Goal: Navigation & Orientation: Find specific page/section

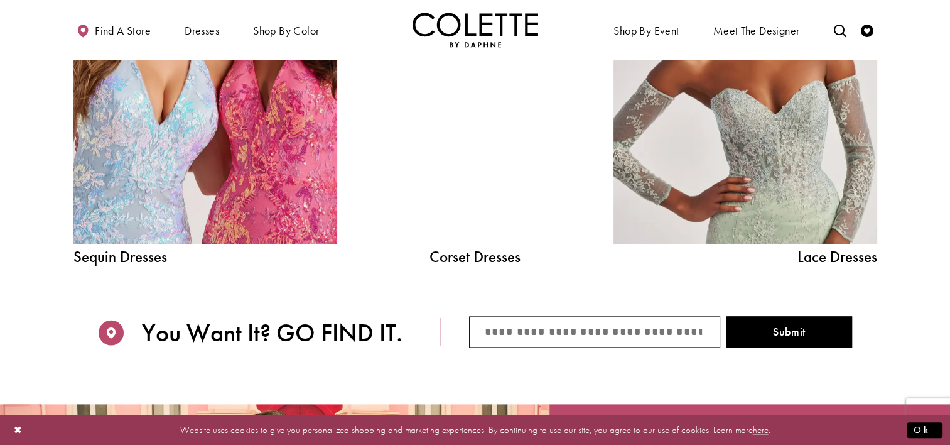
scroll to position [1445, 0]
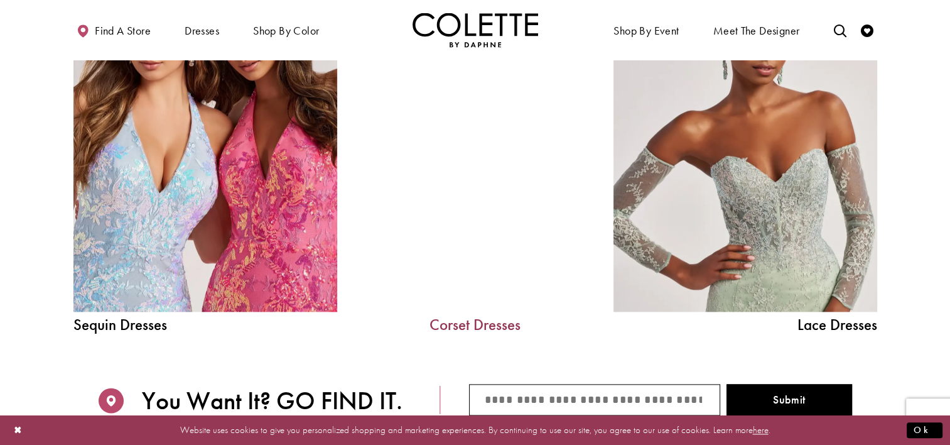
click at [462, 322] on link "Corset Dresses" at bounding box center [475, 325] width 188 height 16
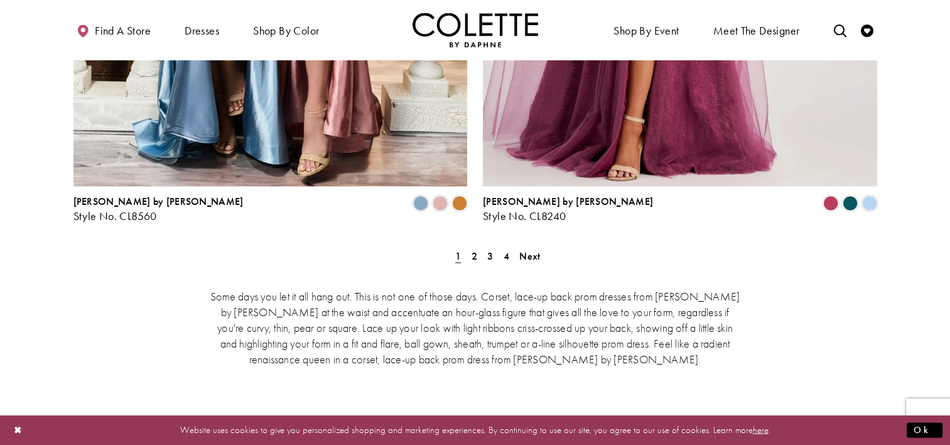
scroll to position [2387, 0]
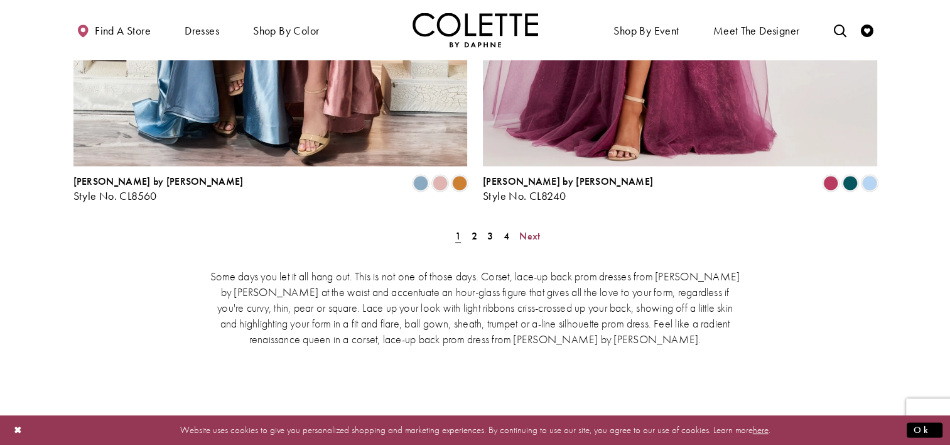
drag, startPoint x: 531, startPoint y: 178, endPoint x: 685, endPoint y: 163, distance: 155.2
click at [531, 229] on span "Next" at bounding box center [529, 235] width 21 height 13
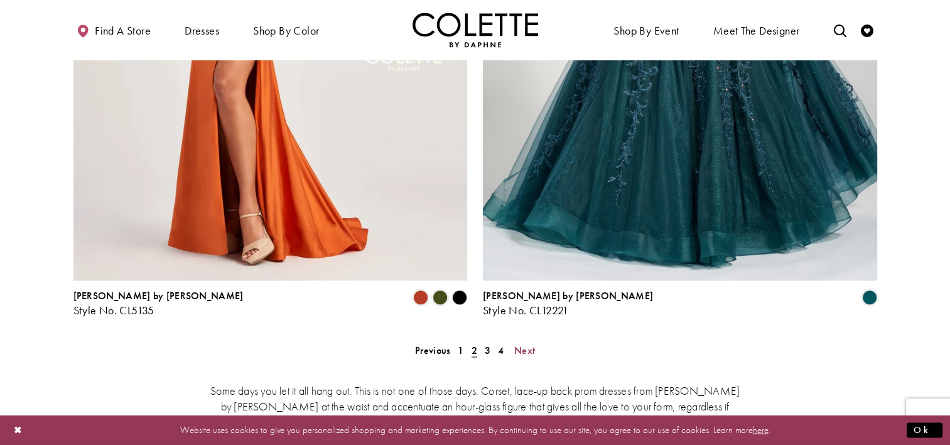
scroll to position [2392, 0]
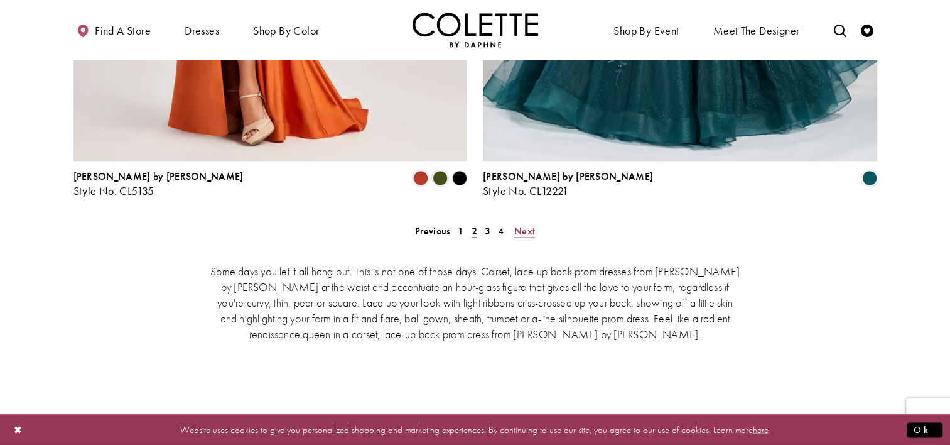
click at [530, 224] on span "Next" at bounding box center [524, 230] width 21 height 13
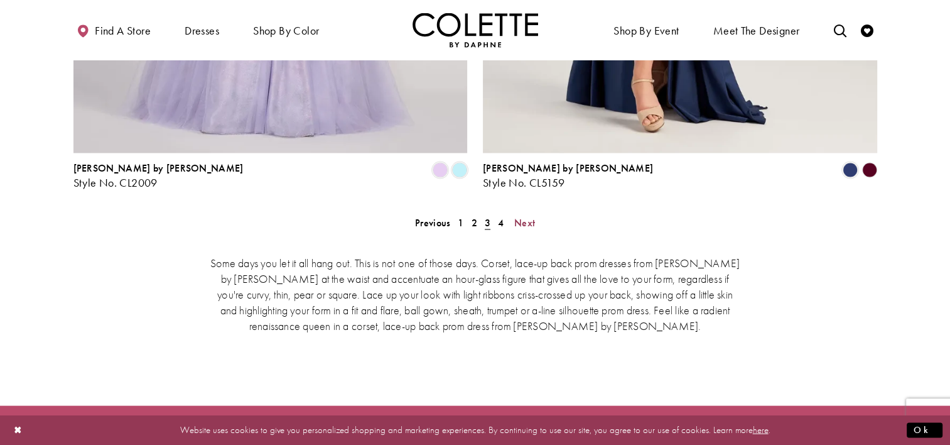
scroll to position [2454, 0]
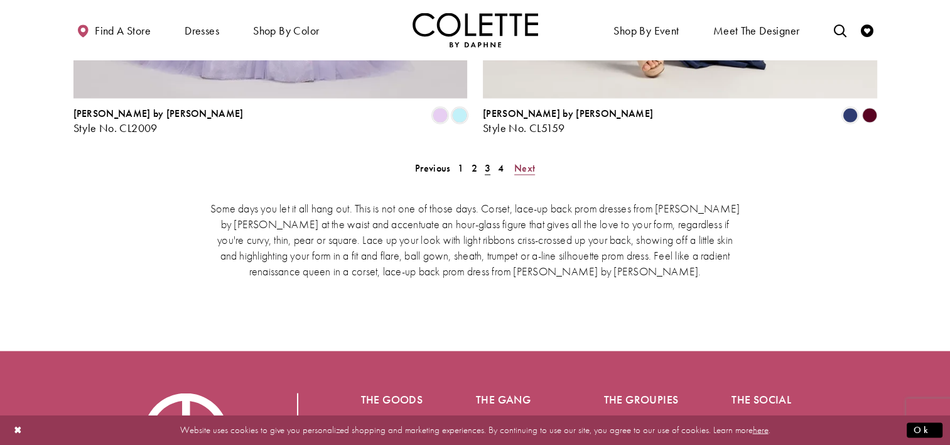
click at [526, 161] on span "Next" at bounding box center [524, 167] width 21 height 13
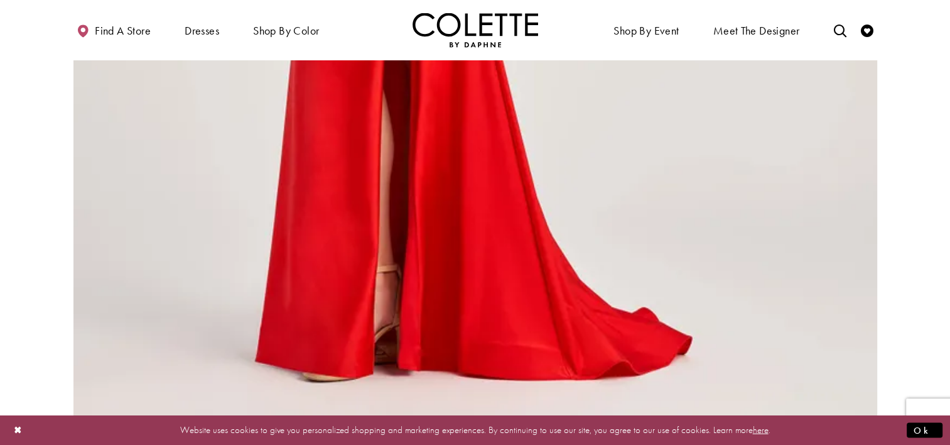
scroll to position [2580, 0]
